Goal: Information Seeking & Learning: Learn about a topic

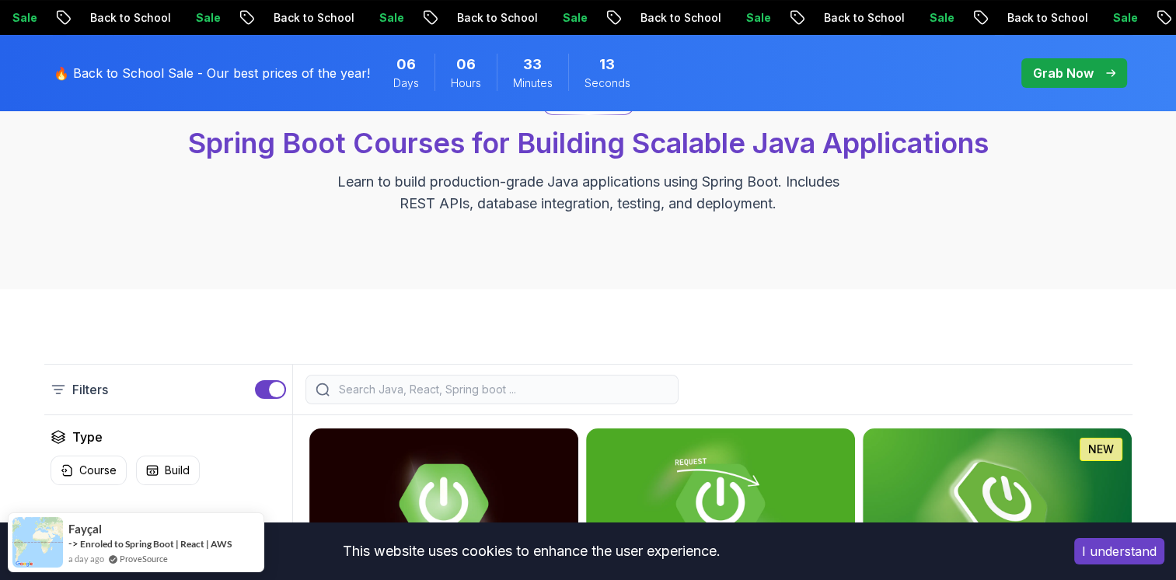
scroll to position [172, 0]
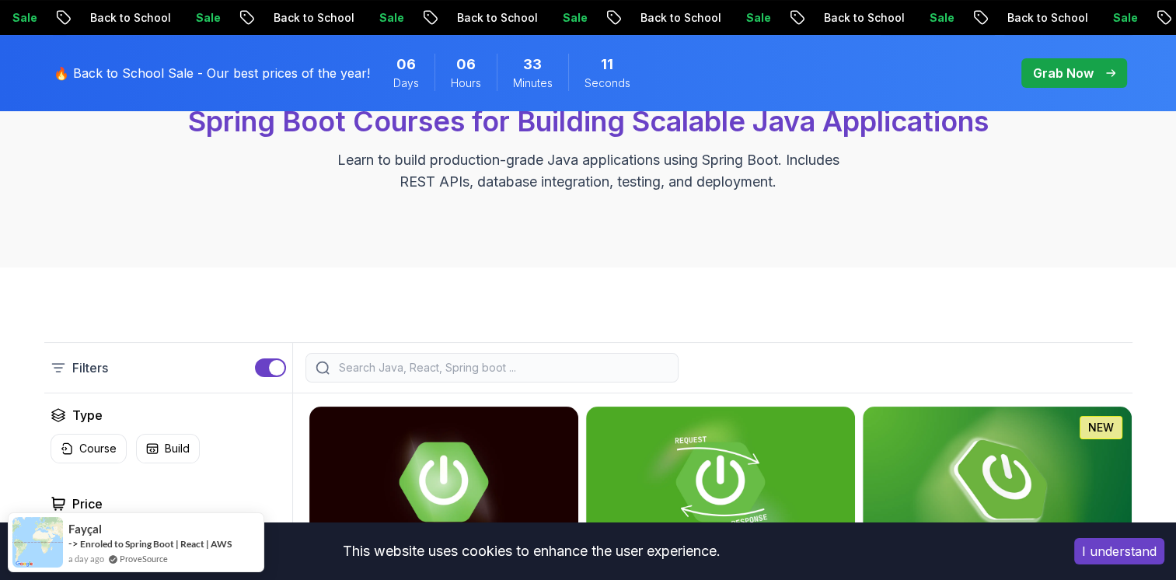
click at [1074, 554] on button "I understand" at bounding box center [1119, 551] width 90 height 26
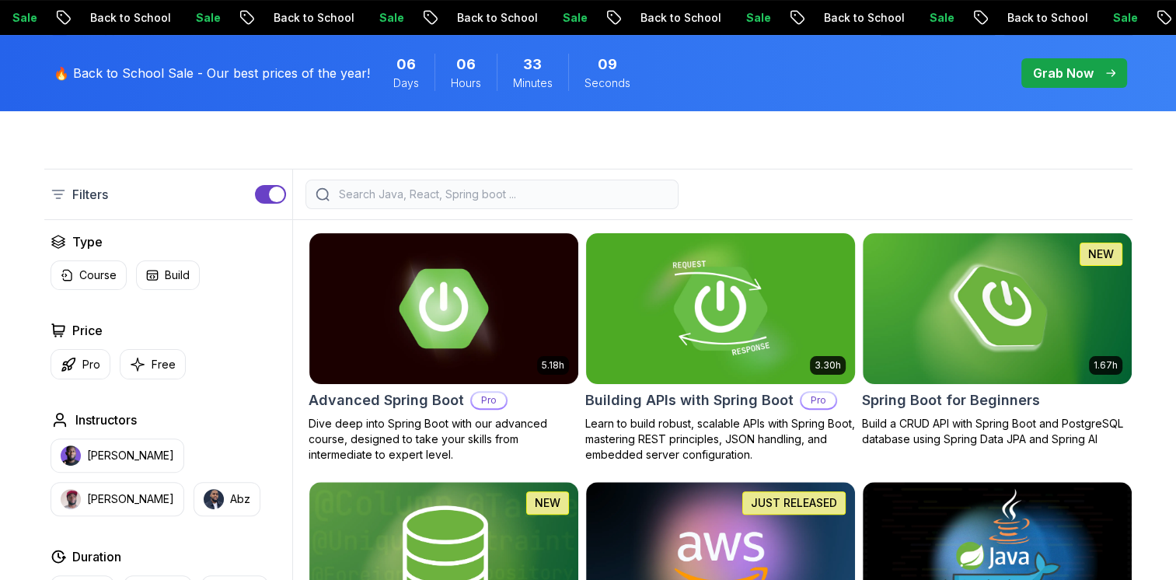
scroll to position [350, 0]
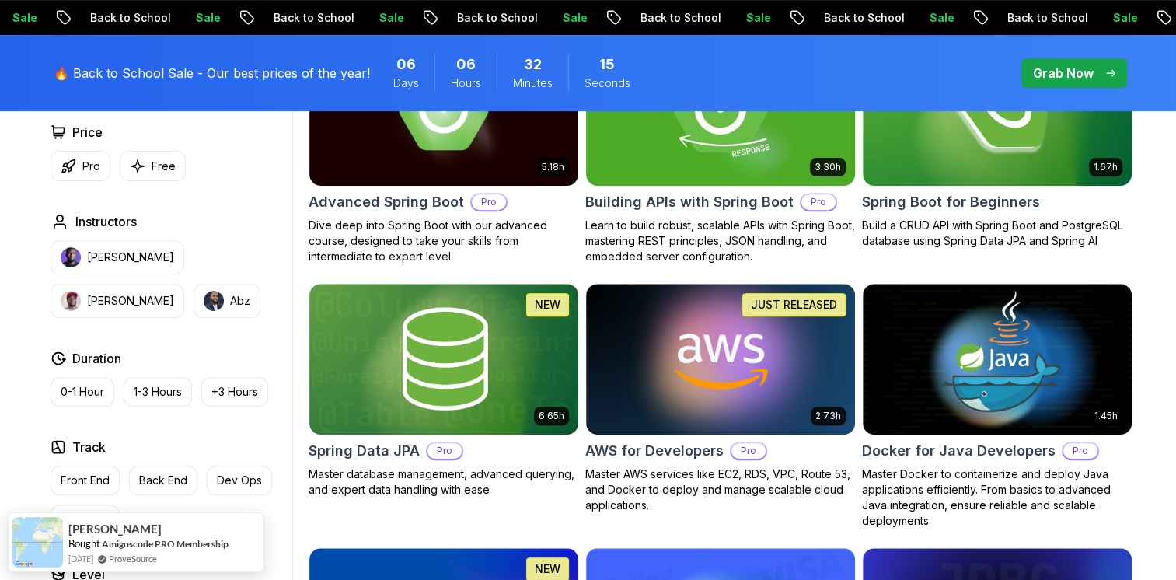
scroll to position [567, 0]
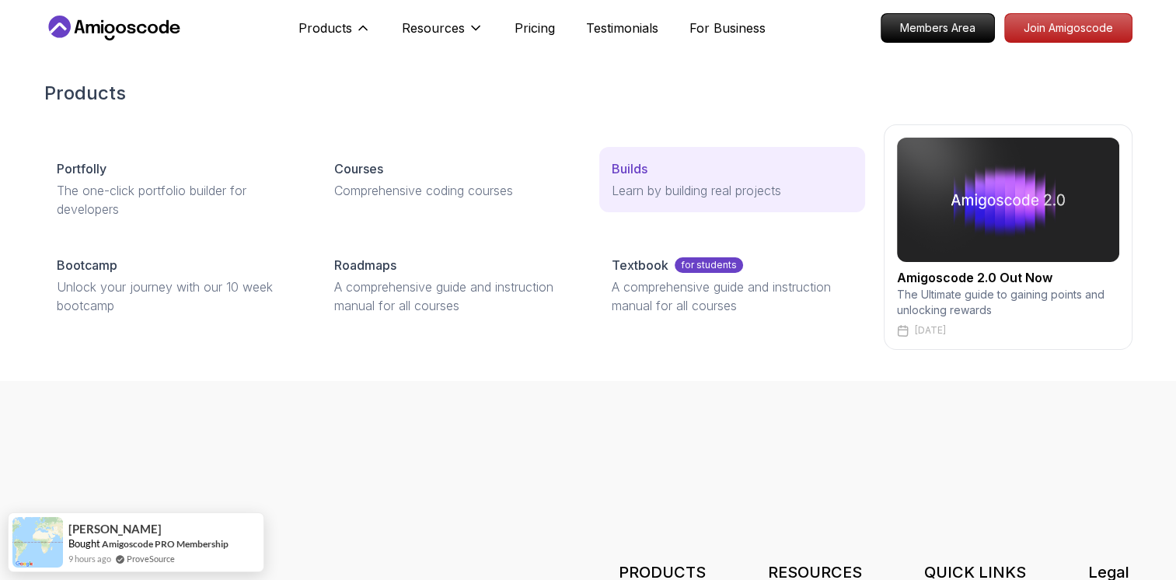
click at [637, 168] on p "Builds" at bounding box center [630, 168] width 36 height 19
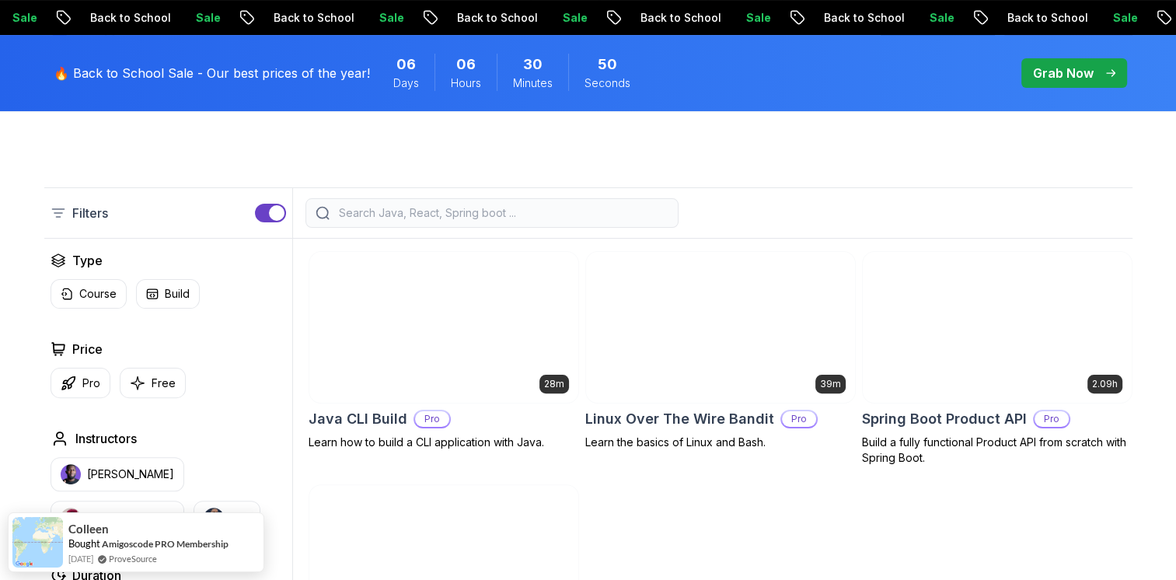
scroll to position [501, 0]
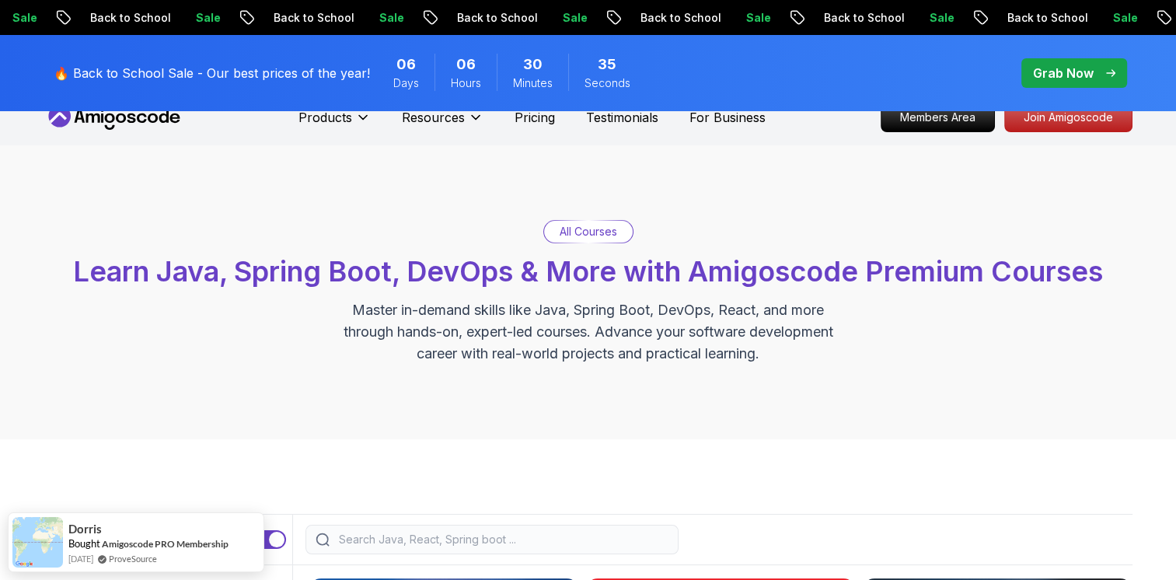
scroll to position [0, 0]
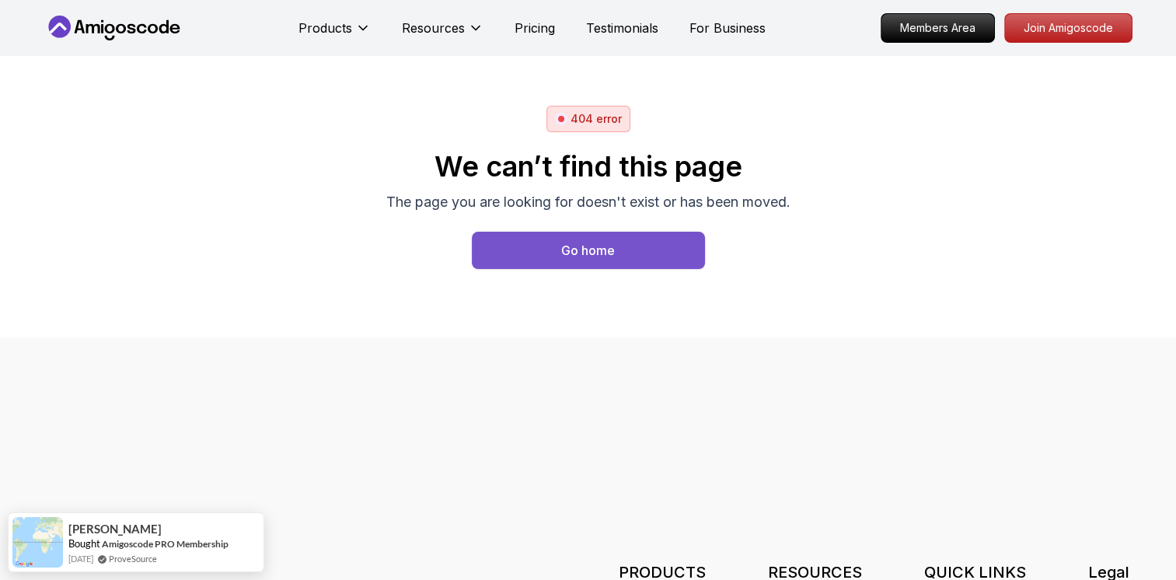
click at [557, 255] on button "Go home" at bounding box center [588, 250] width 233 height 37
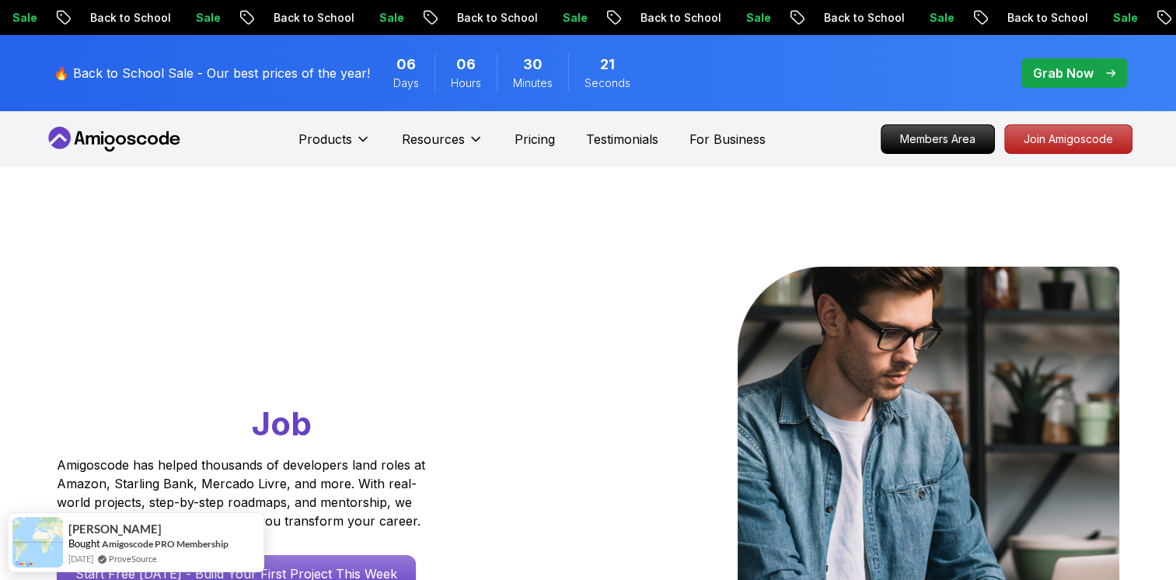
click at [717, 403] on div at bounding box center [859, 469] width 519 height 405
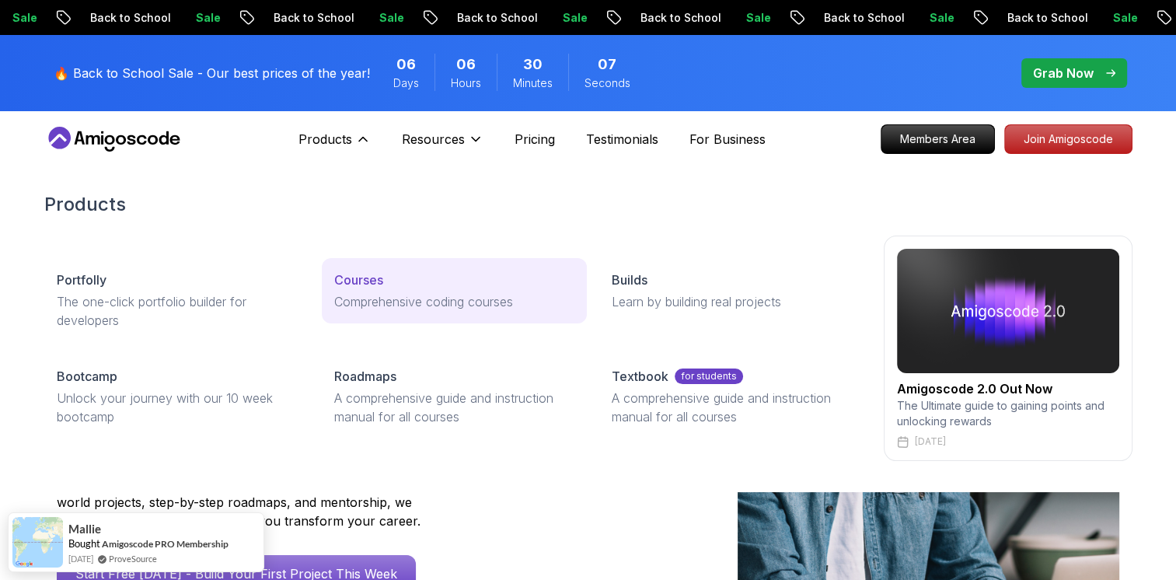
click at [429, 285] on div "Courses" at bounding box center [454, 280] width 240 height 19
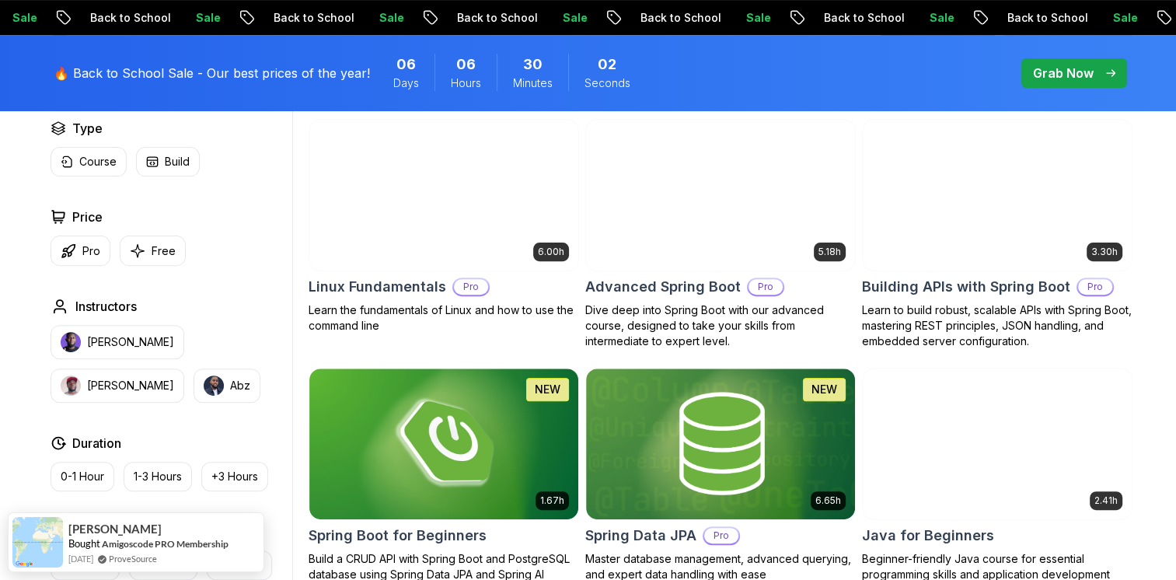
scroll to position [480, 0]
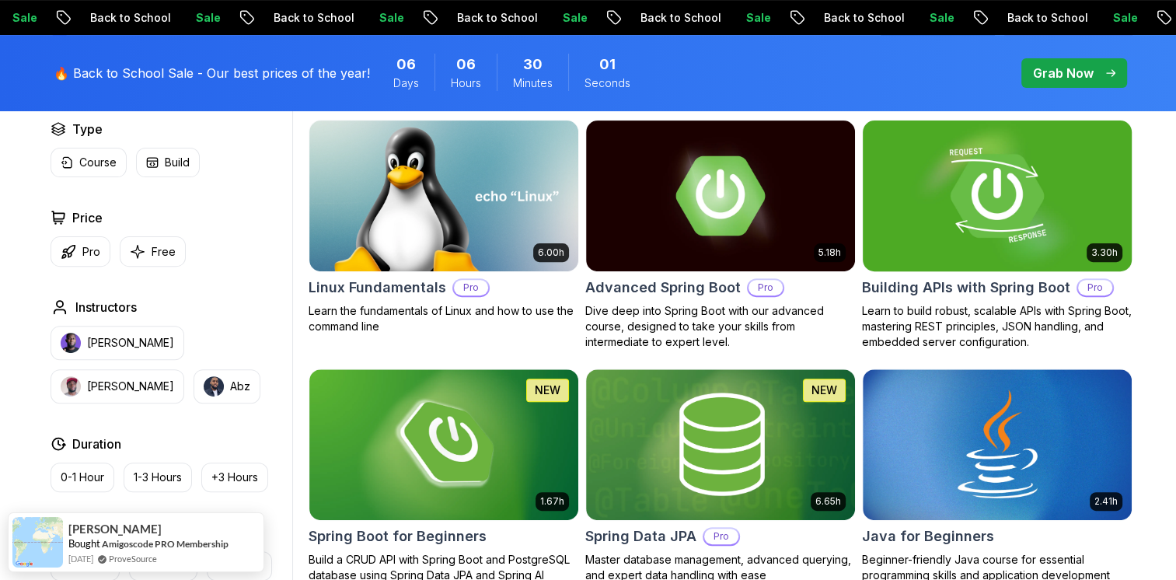
click at [989, 272] on div "3.30h Building APIs with Spring Boot Pro Learn to build robust, scalable APIs w…" at bounding box center [997, 235] width 271 height 230
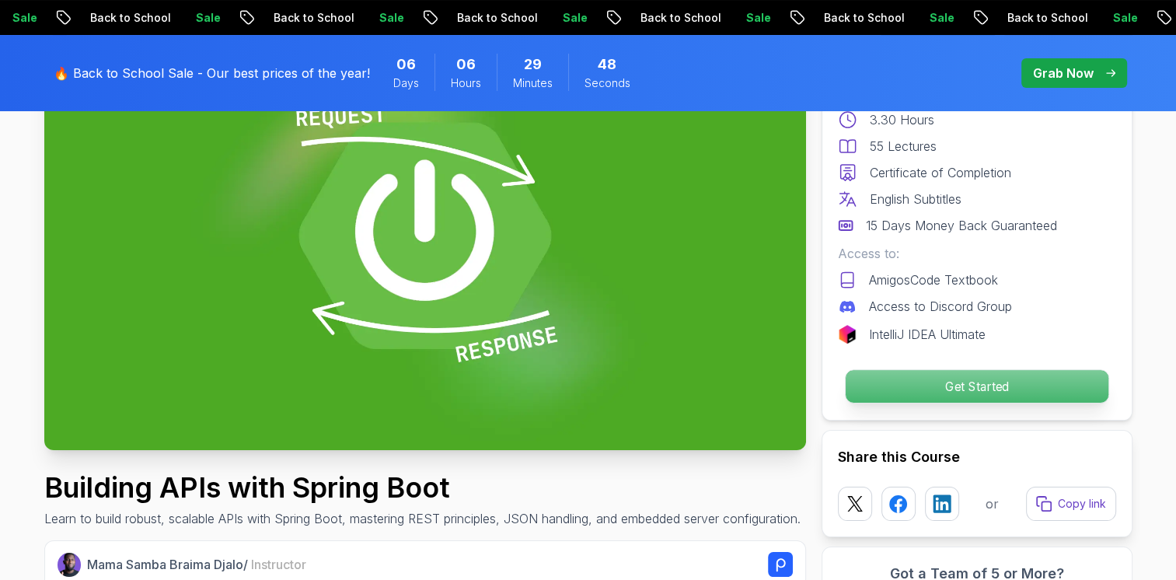
click at [961, 393] on p "Get Started" at bounding box center [976, 386] width 263 height 33
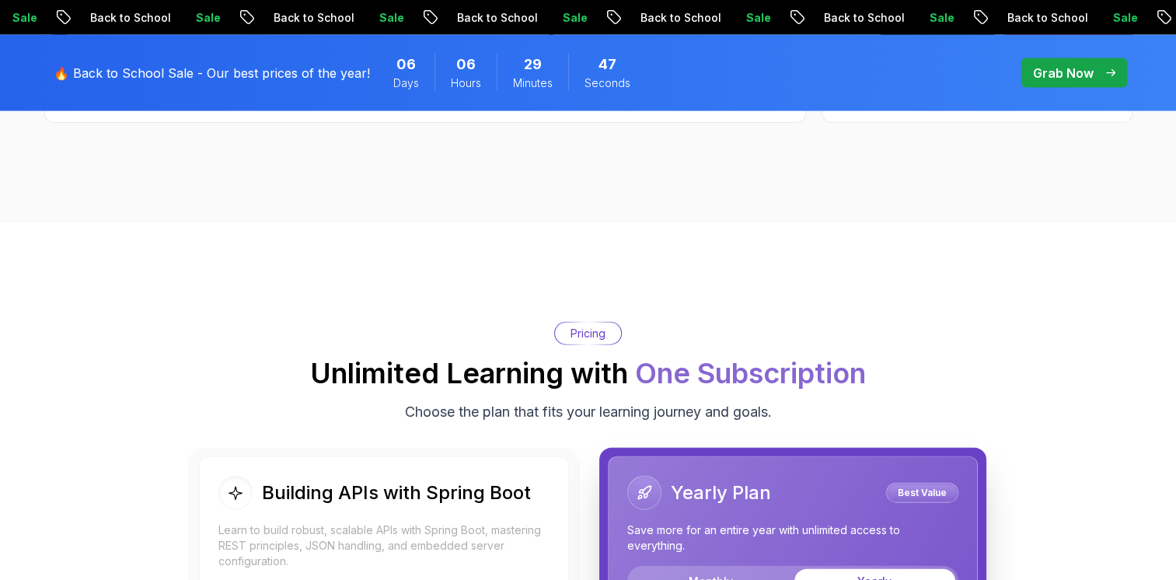
scroll to position [3595, 0]
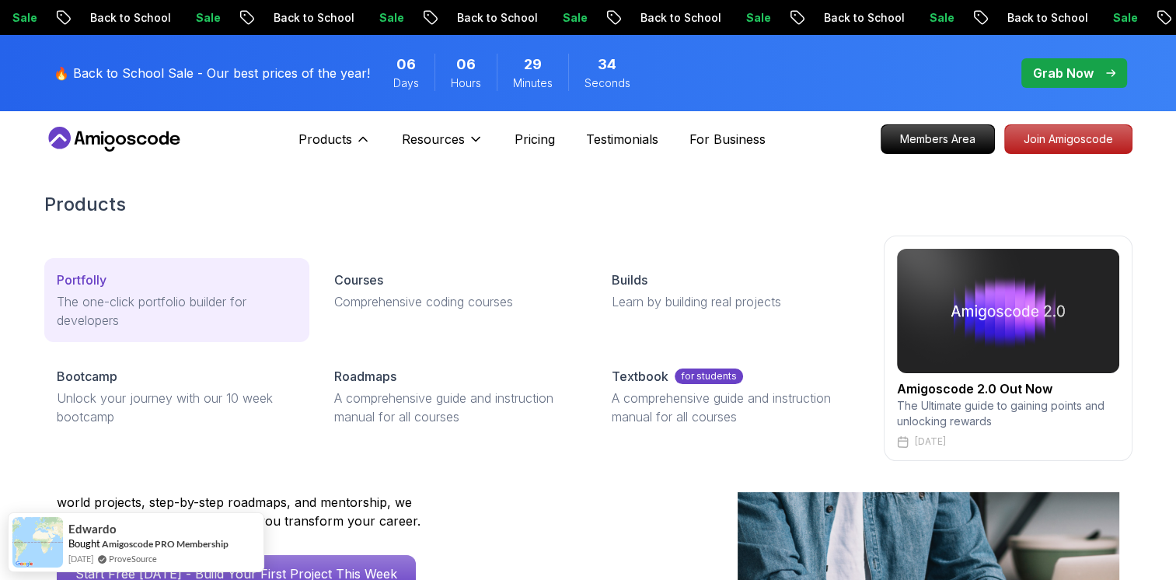
click at [183, 308] on p "The one-click portfolio builder for developers" at bounding box center [177, 310] width 240 height 37
